Goal: Check status: Check status

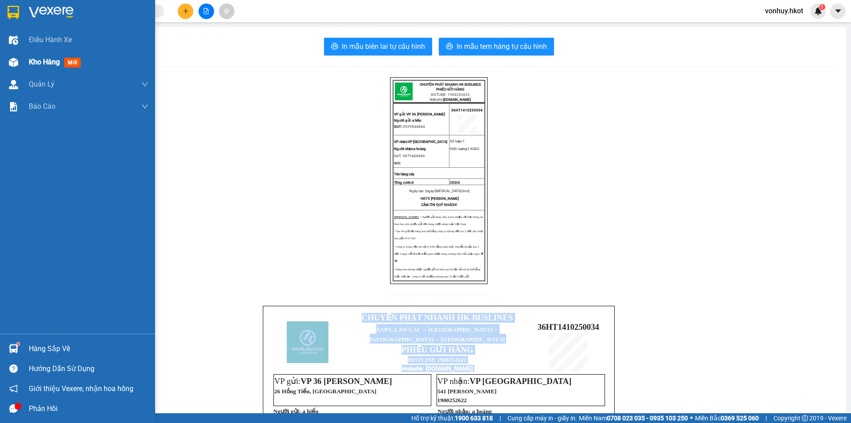
click at [33, 65] on span "Kho hàng" at bounding box center [44, 62] width 31 height 8
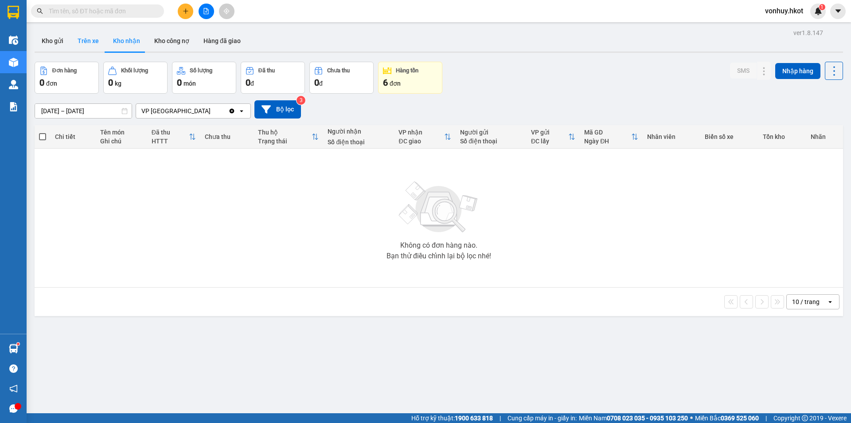
click at [85, 44] on button "Trên xe" at bounding box center [88, 40] width 35 height 21
type input "[DATE] – [DATE]"
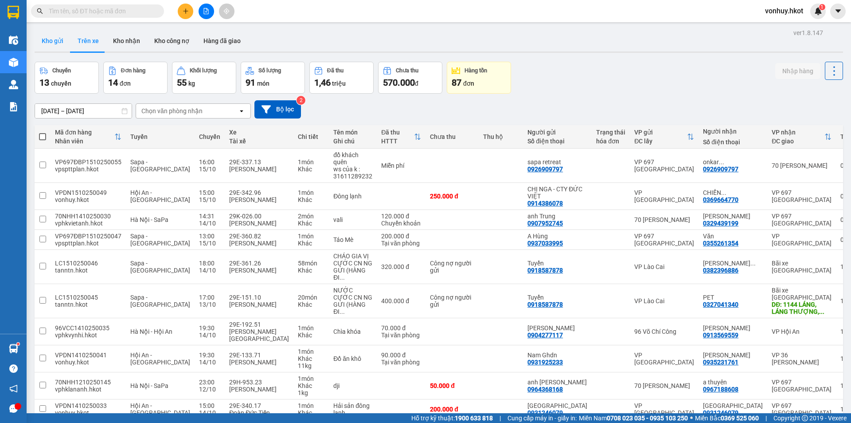
click at [58, 46] on button "Kho gửi" at bounding box center [53, 40] width 36 height 21
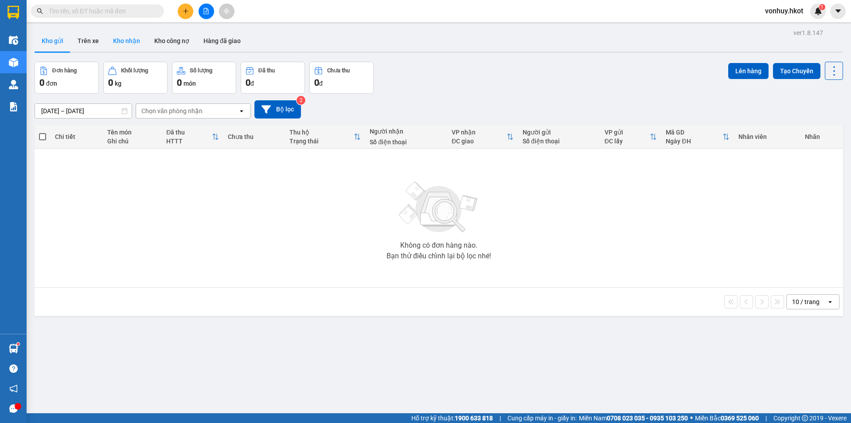
click at [127, 44] on button "Kho nhận" at bounding box center [126, 40] width 41 height 21
